Goal: Use online tool/utility

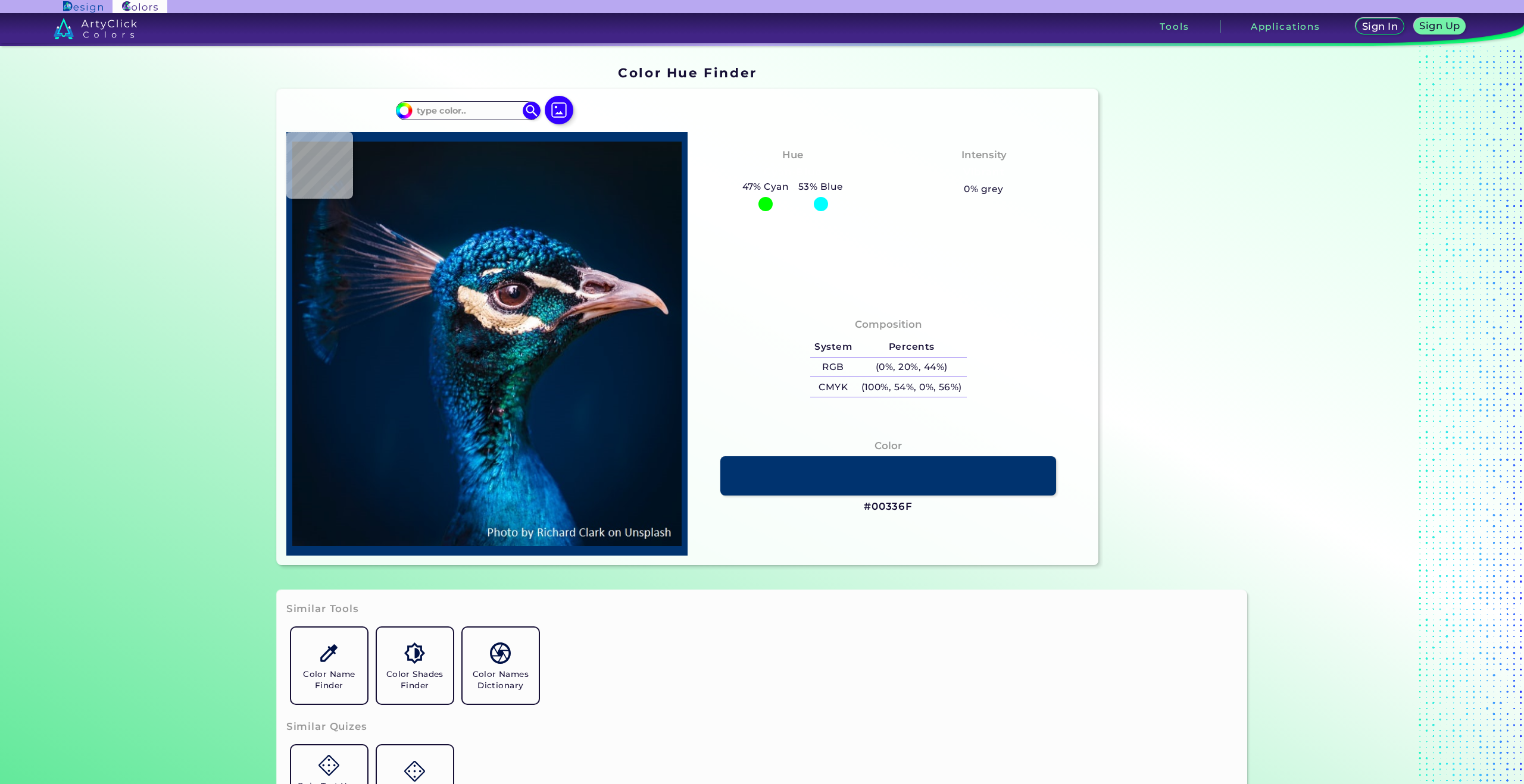
type input "#01172f"
type input "#01172F"
type input "#00162e"
type input "#00162E"
type input "#00142c"
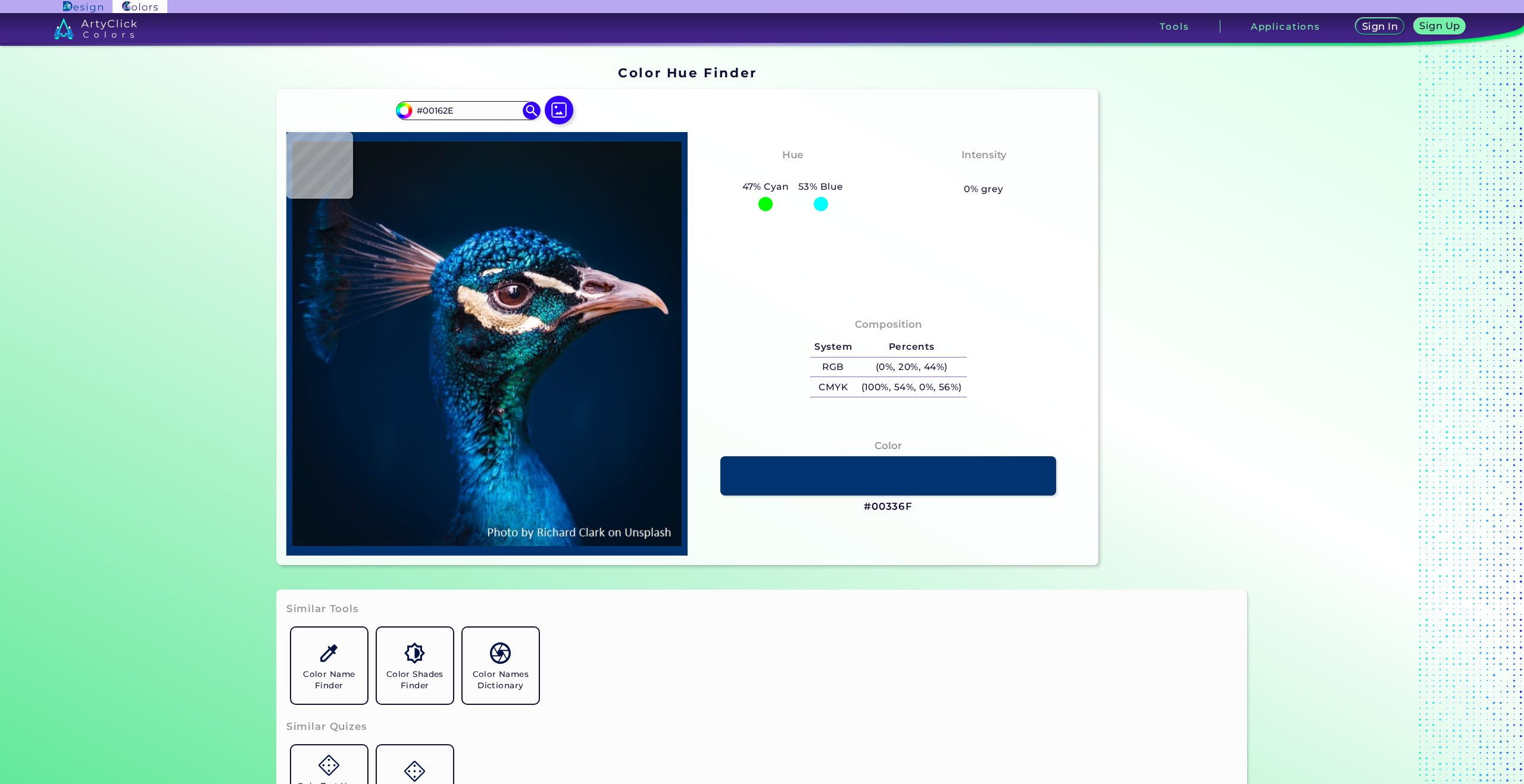
type input "#00142C"
type input "#021428"
type input "#031428"
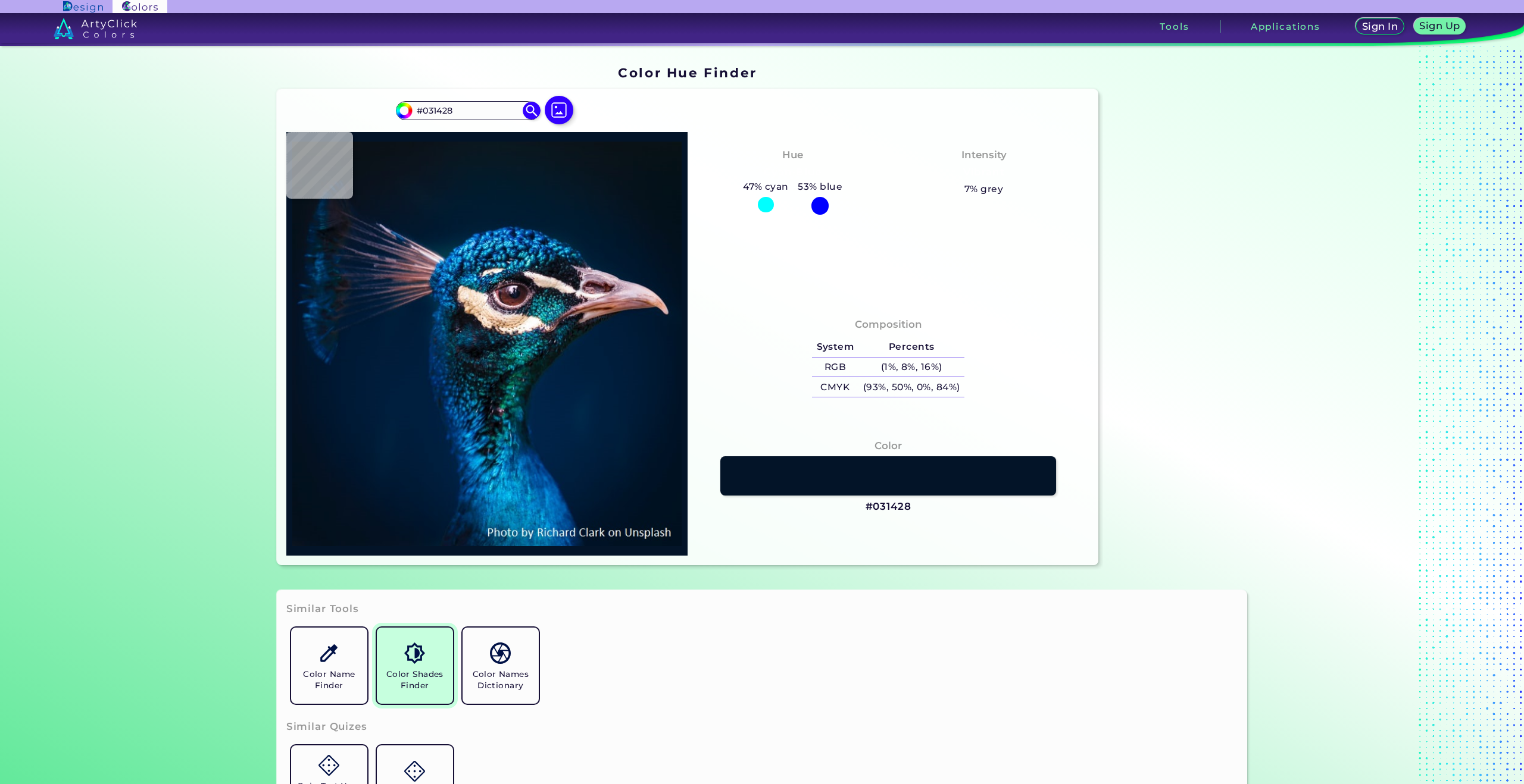
click at [407, 655] on img at bounding box center [414, 653] width 21 height 21
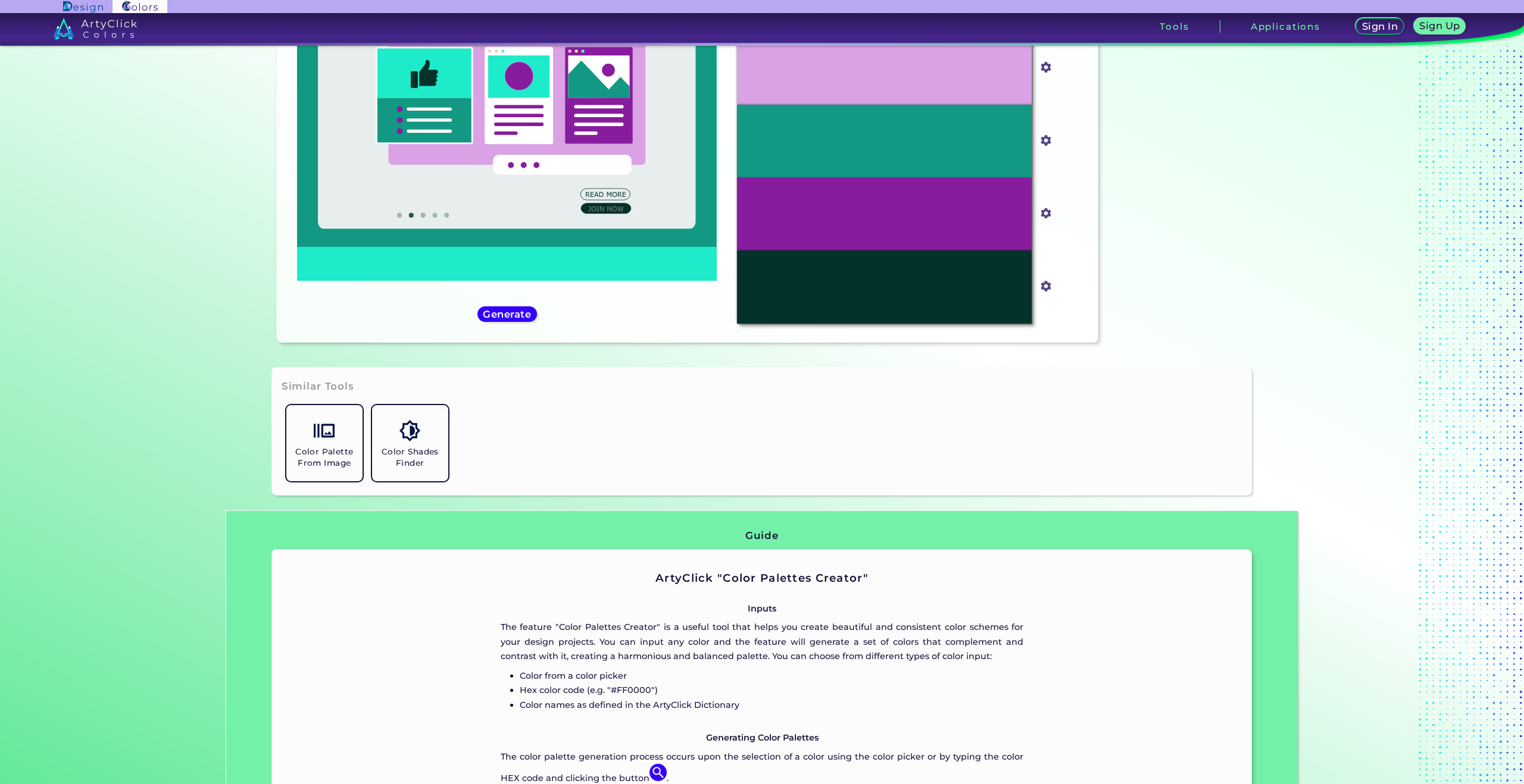
scroll to position [46, 0]
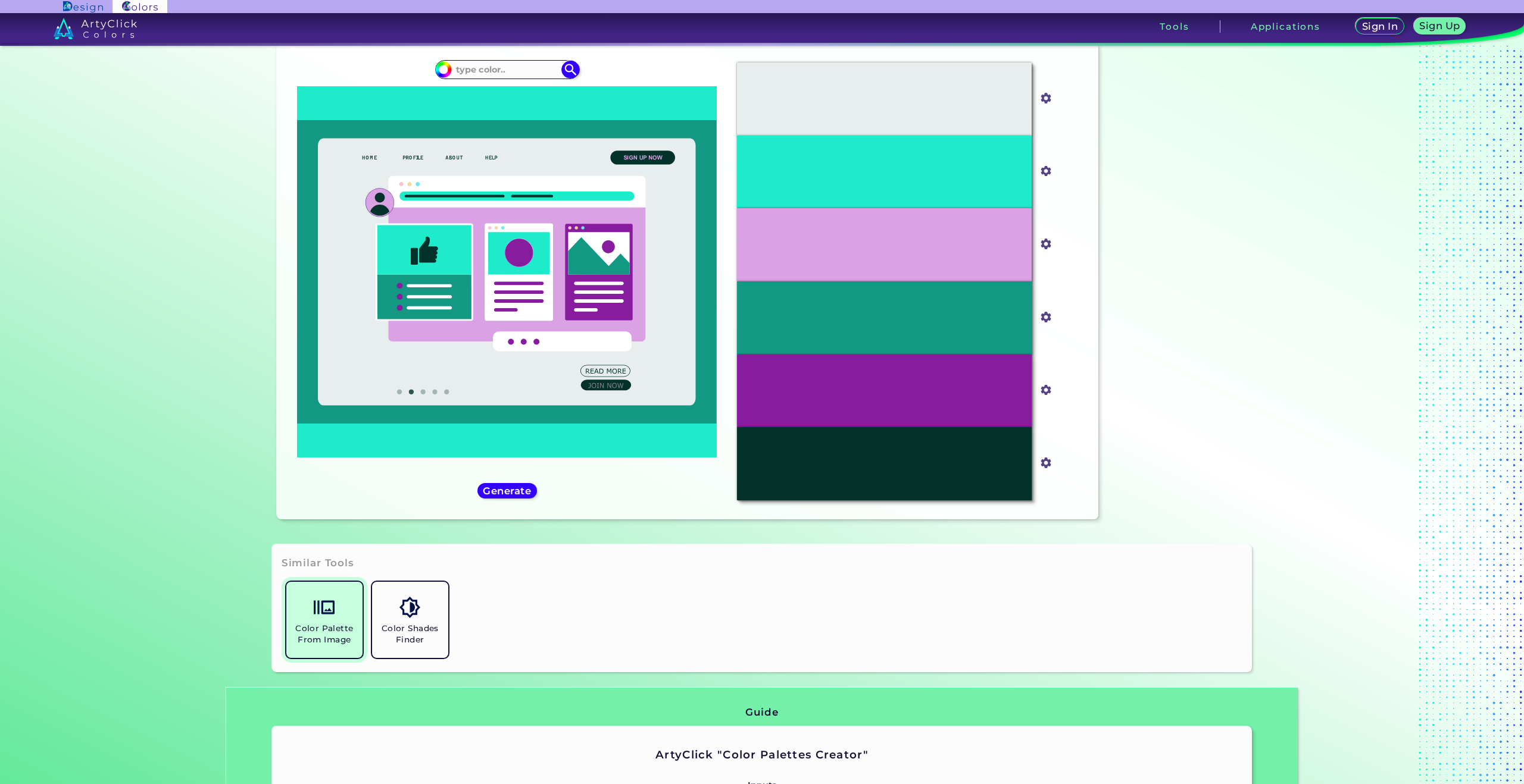
click at [339, 611] on link "Color Palette From Image" at bounding box center [324, 619] width 85 height 85
